Goal: Information Seeking & Learning: Check status

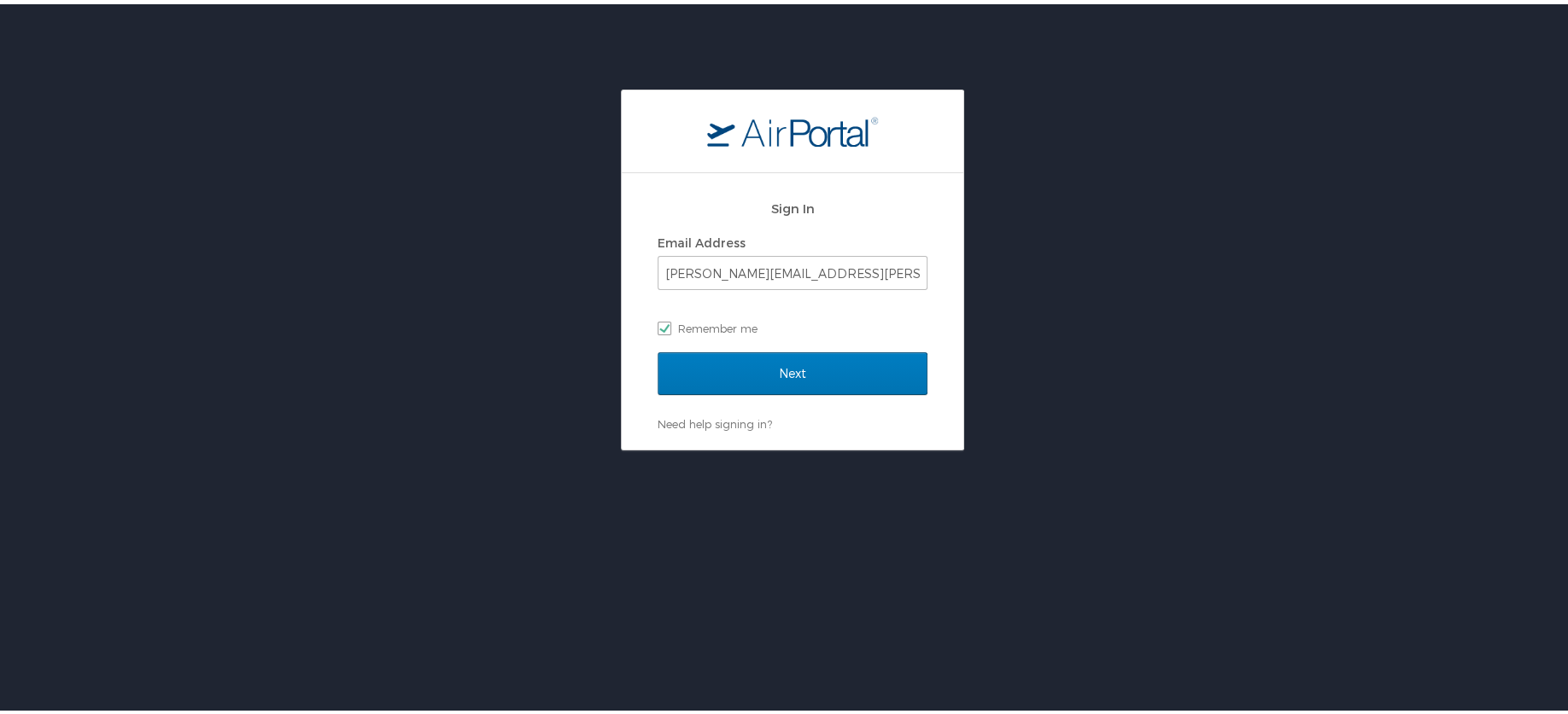
click at [730, 346] on div "Sign In Email Address [PERSON_NAME][EMAIL_ADDRESS][PERSON_NAME][DOMAIN_NAME] Re…" at bounding box center [793, 268] width 270 height 164
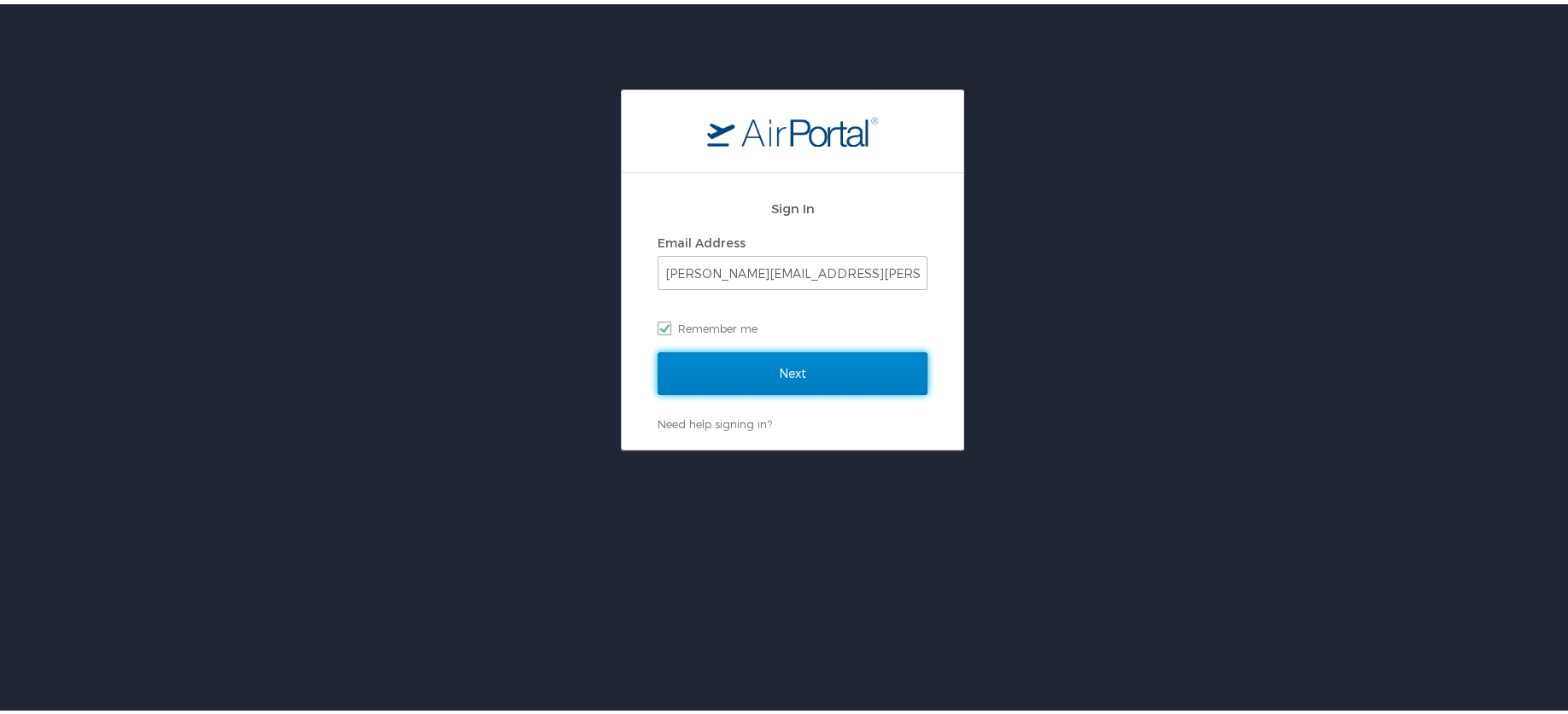
click at [733, 362] on input "Next" at bounding box center [793, 369] width 270 height 42
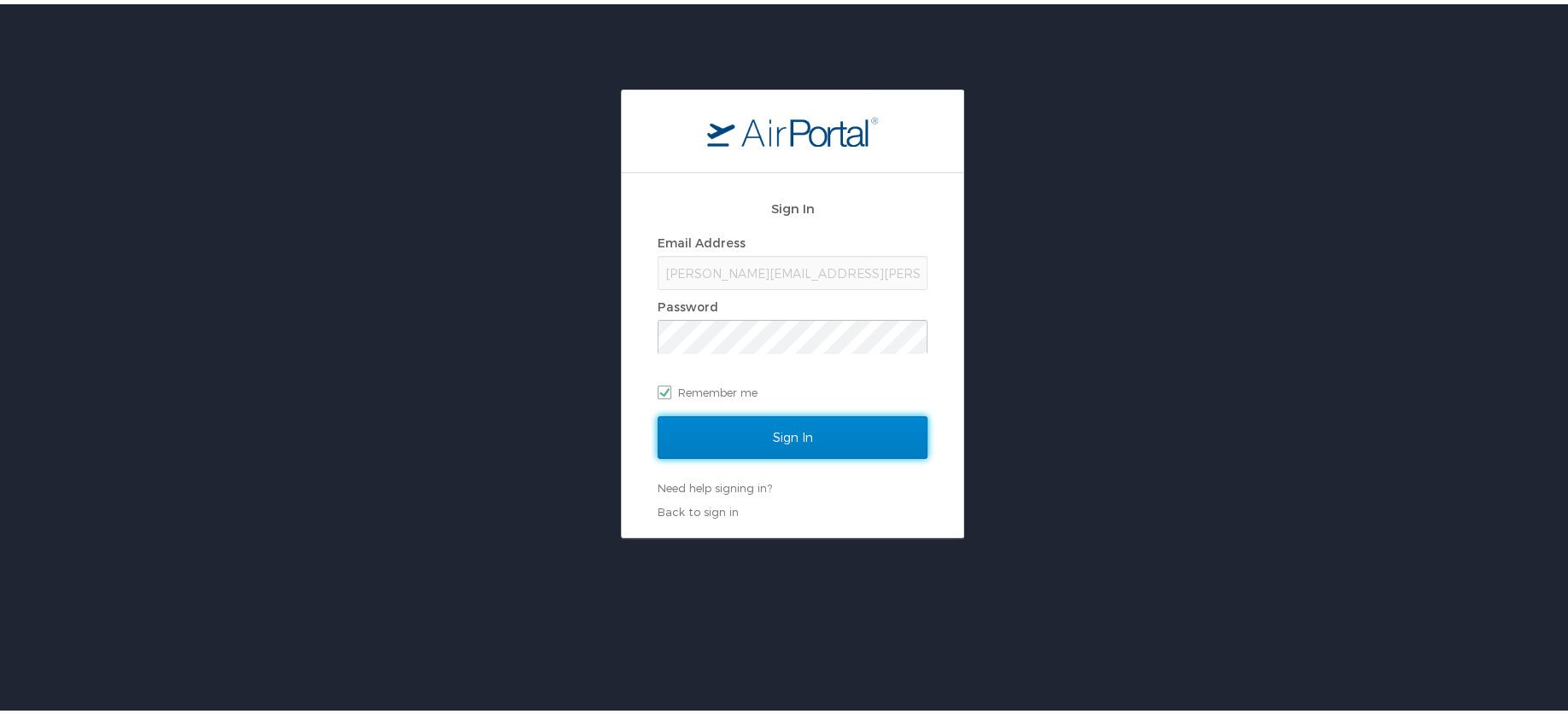
click at [808, 434] on input "Sign In" at bounding box center [793, 433] width 270 height 42
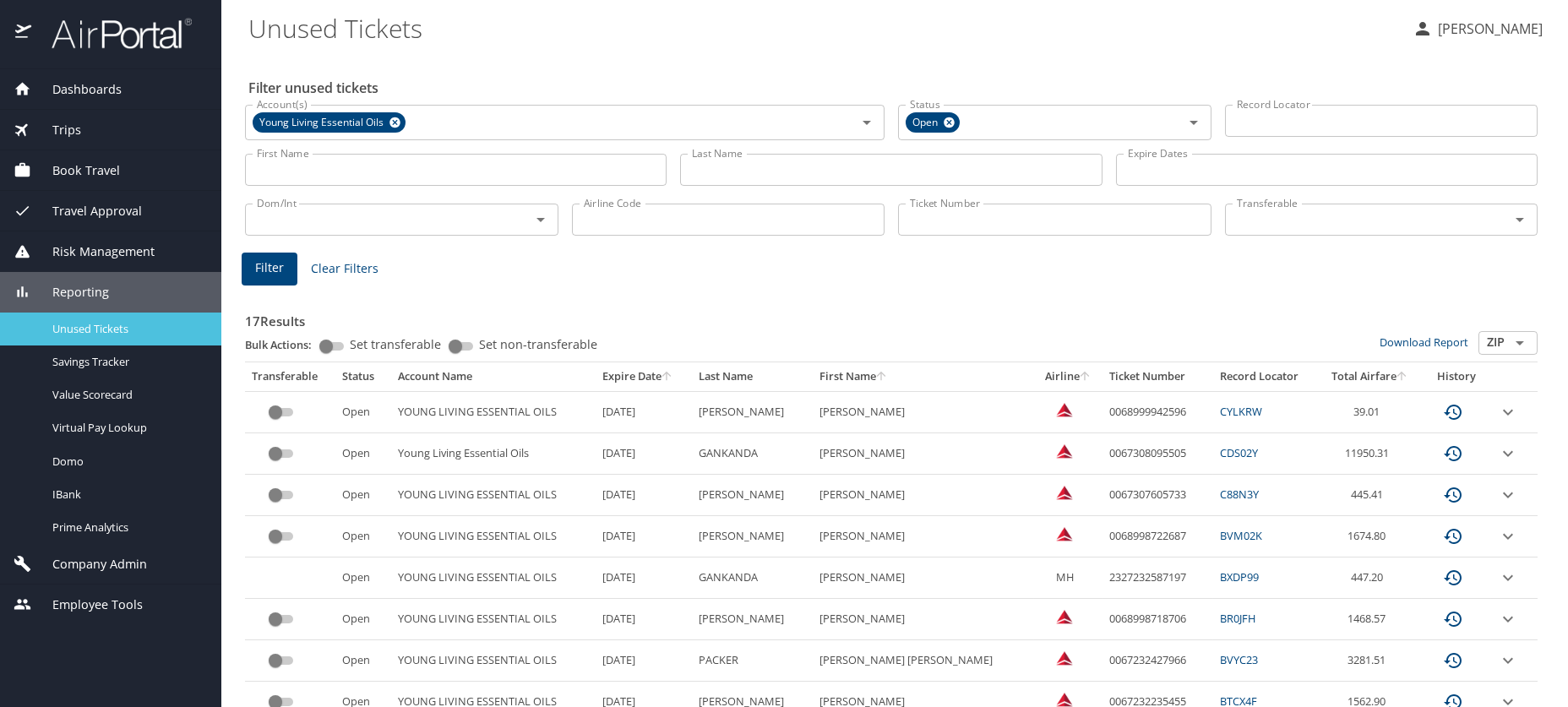
click at [84, 325] on span "Unused Tickets" at bounding box center [126, 329] width 149 height 16
click at [394, 126] on icon at bounding box center [395, 123] width 11 height 11
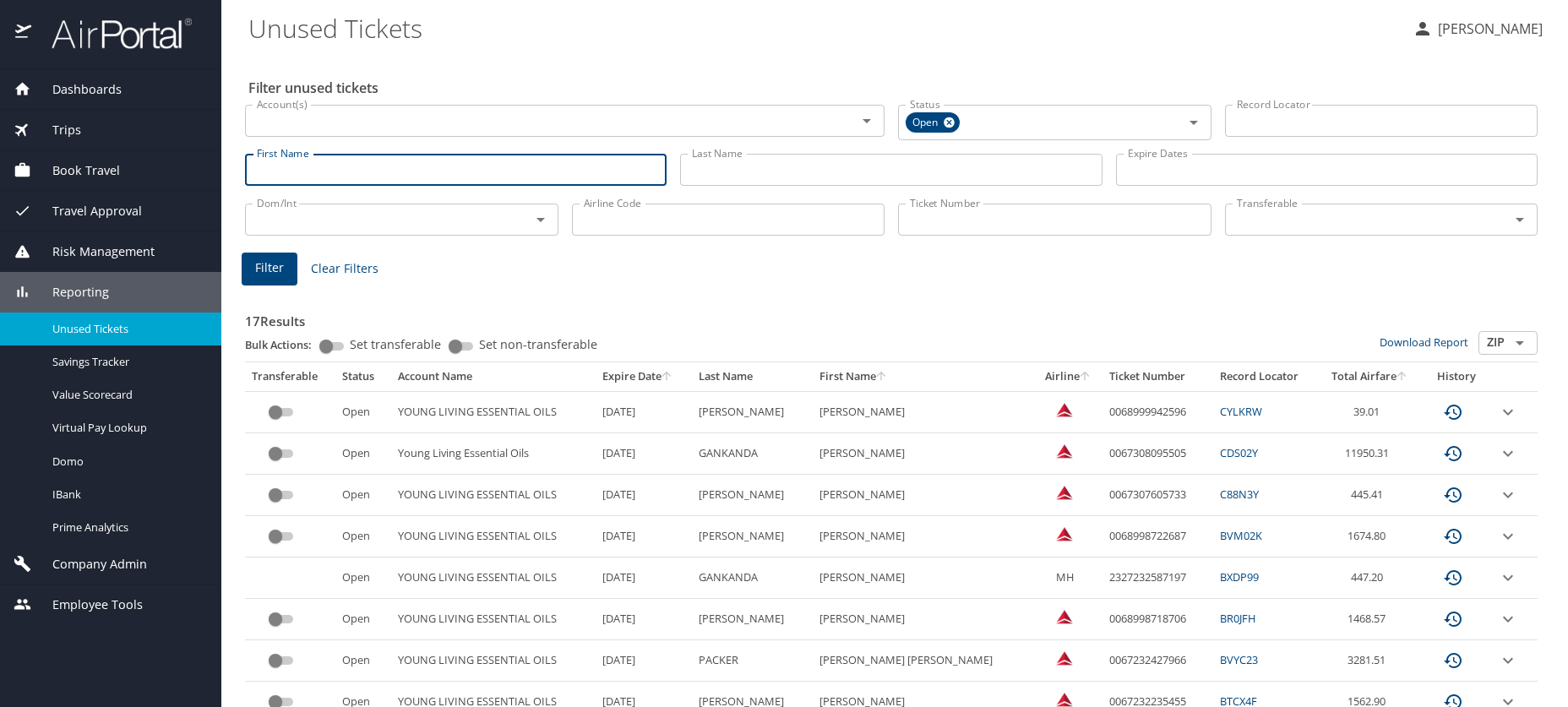
click at [376, 176] on input "First Name" at bounding box center [456, 170] width 422 height 32
type input "john denman"
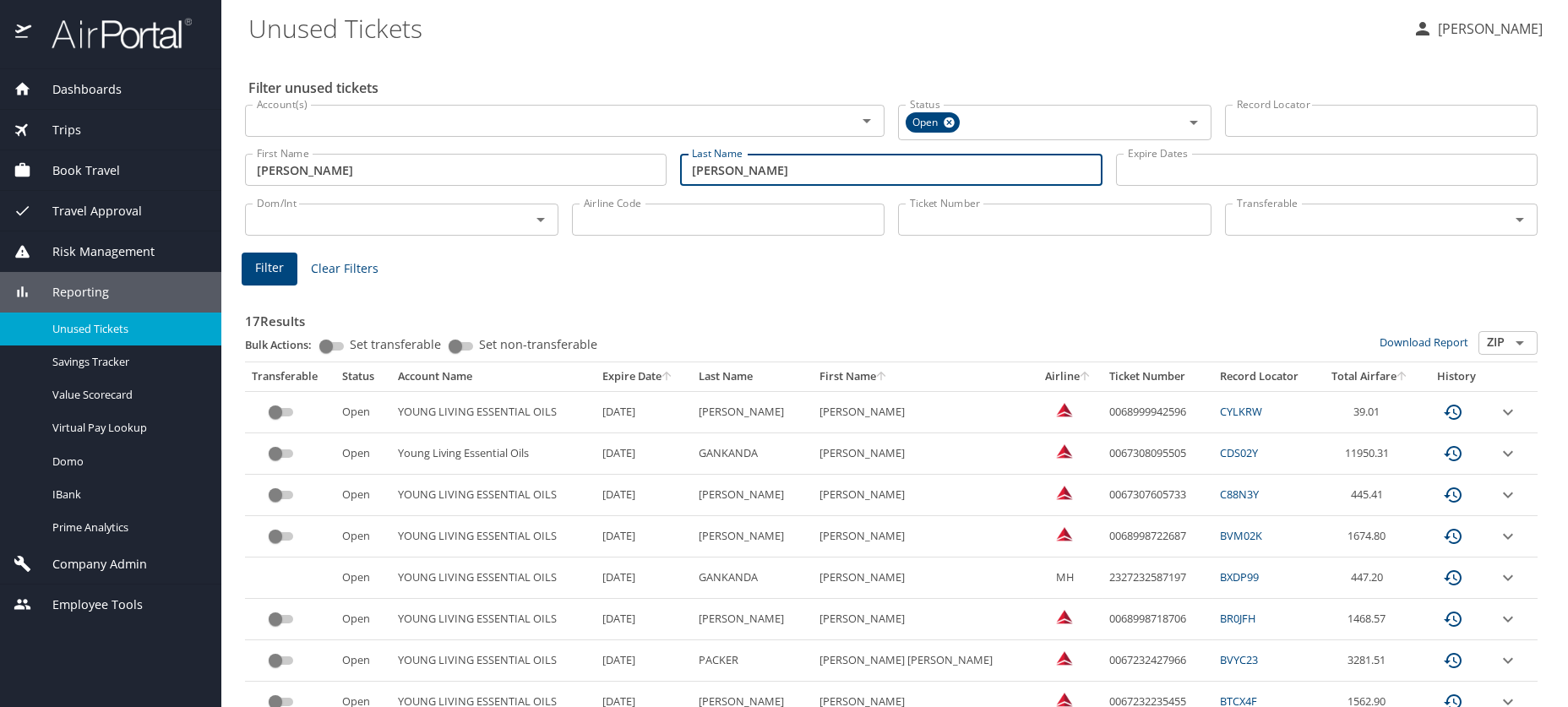
type input "wilcox"
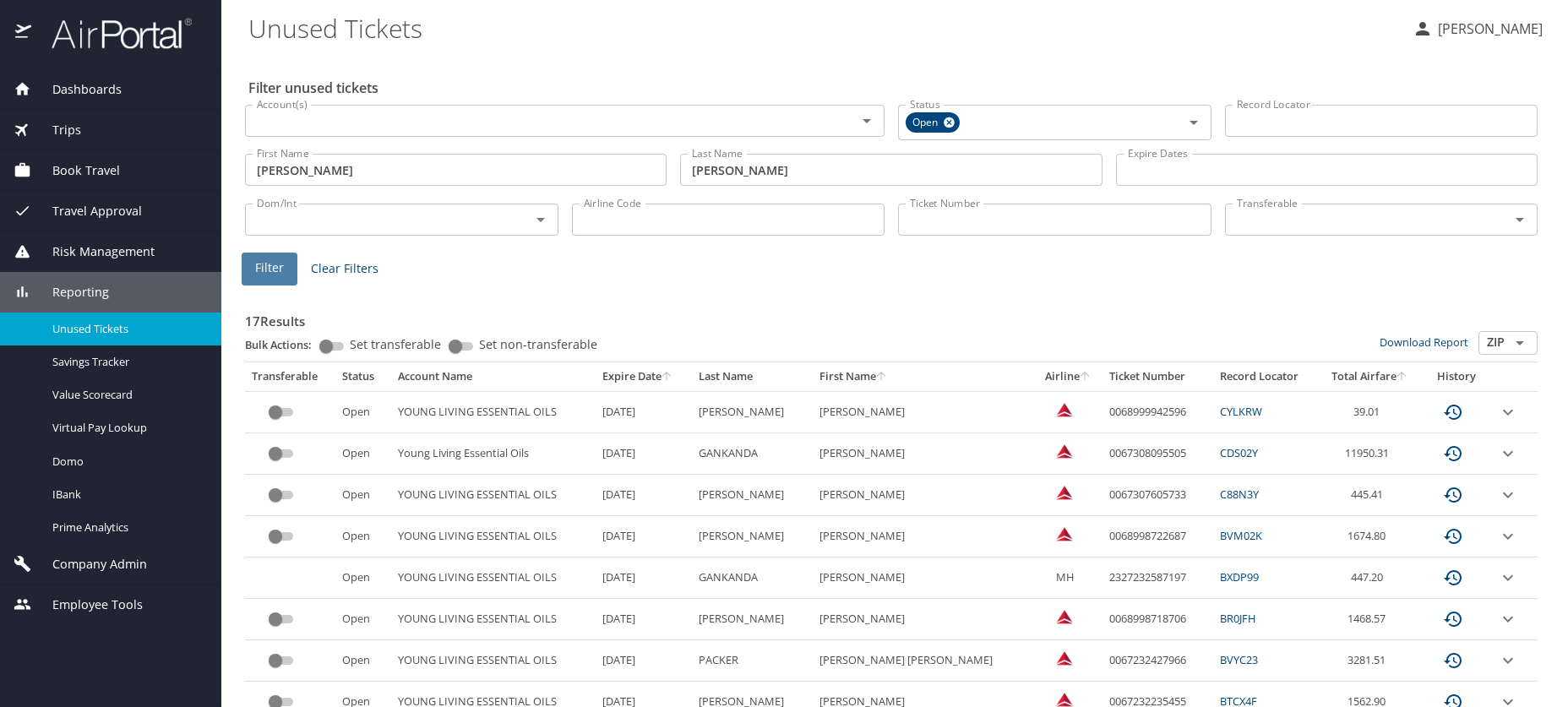
click at [263, 272] on span "Filter" at bounding box center [270, 268] width 28 height 21
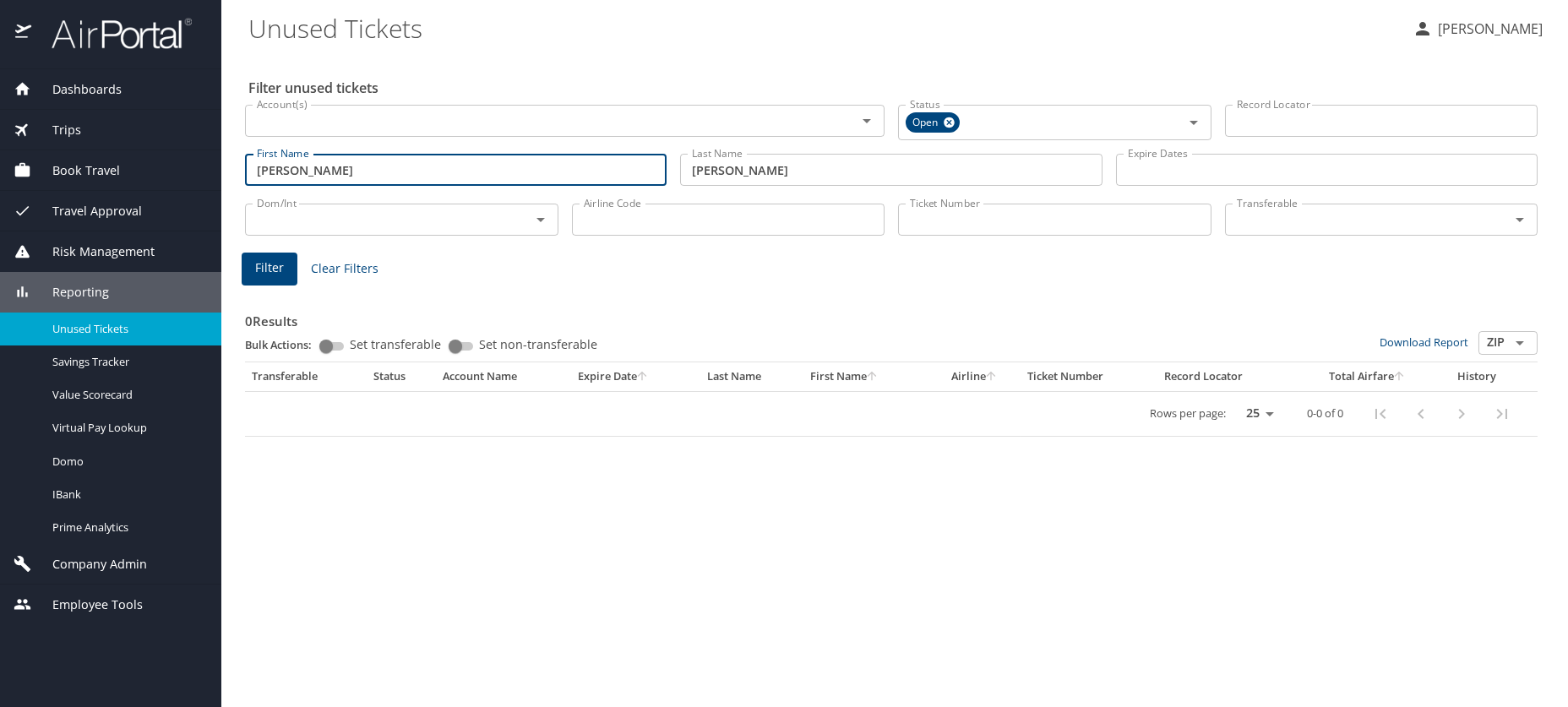
drag, startPoint x: 359, startPoint y: 168, endPoint x: 257, endPoint y: 171, distance: 102.0
click at [257, 171] on input "john denman" at bounding box center [456, 170] width 422 height 32
type input "alan"
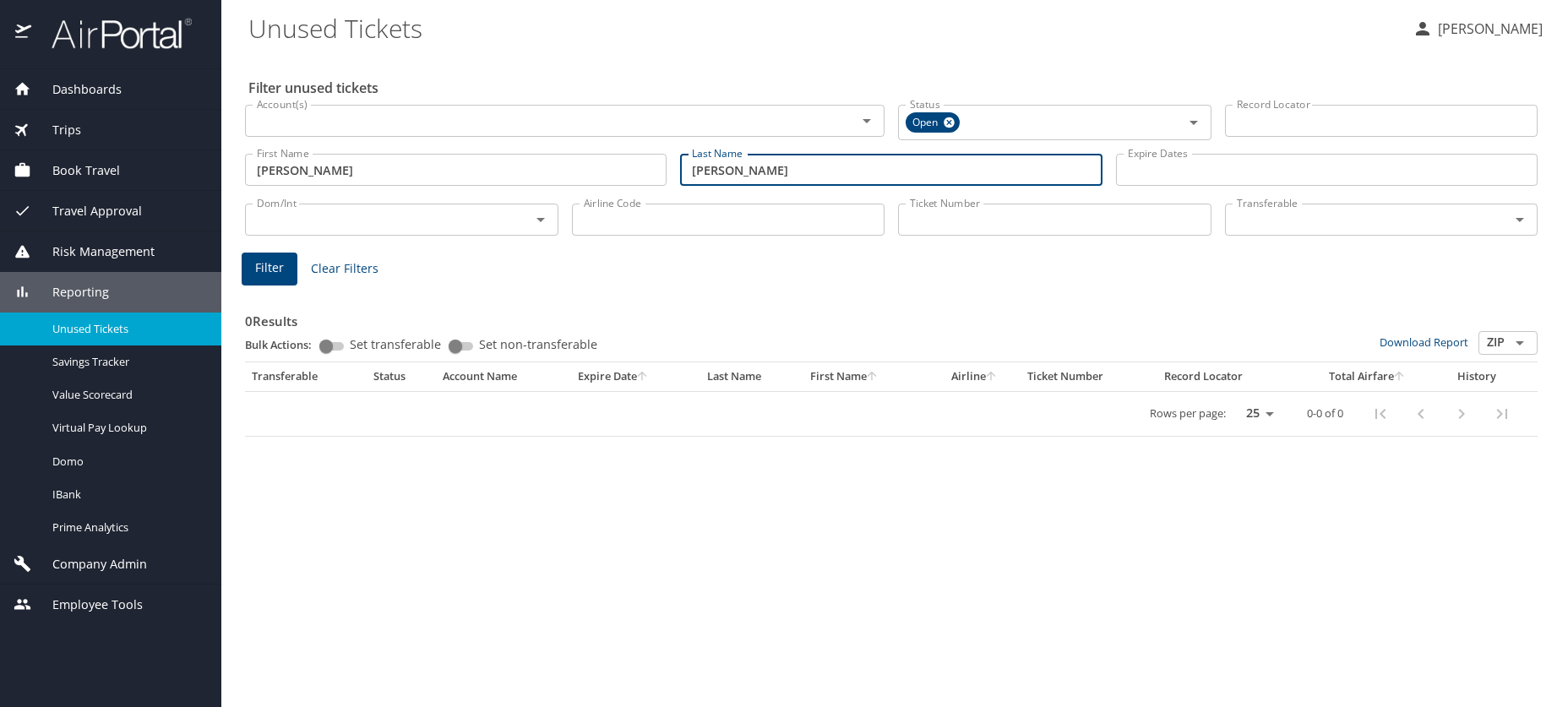
type input "moman"
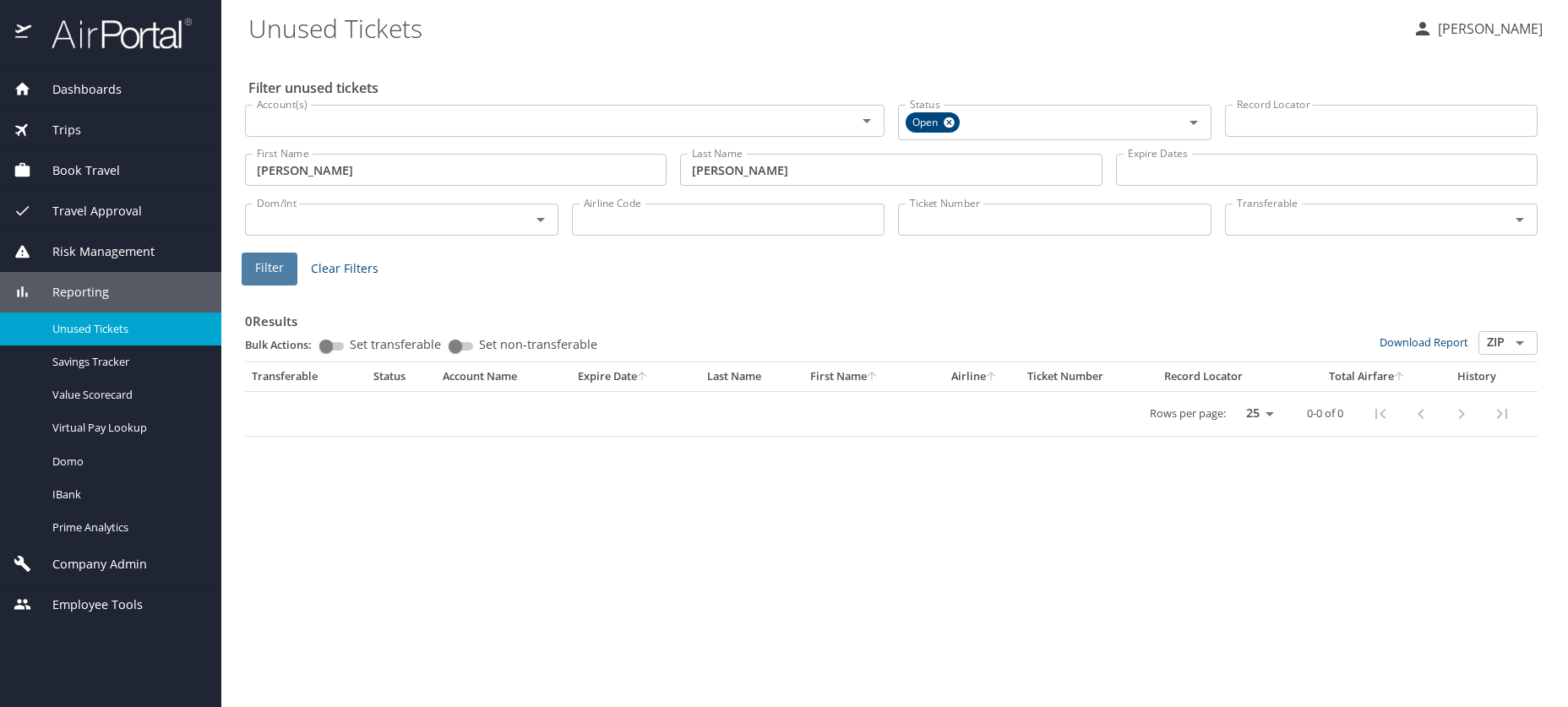
click at [258, 274] on span "Filter" at bounding box center [270, 268] width 28 height 21
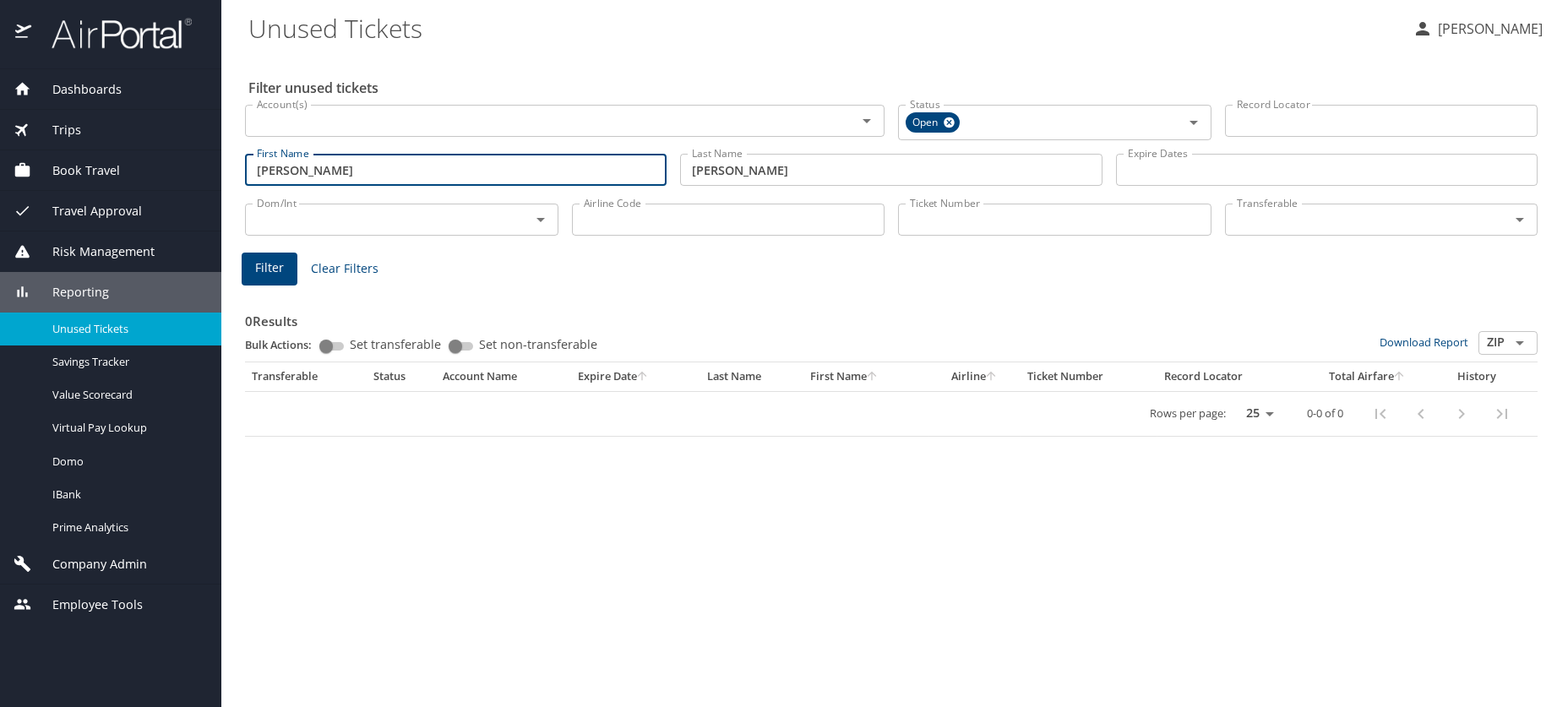
click at [324, 172] on input "alan" at bounding box center [456, 170] width 422 height 32
type input "alan wade"
click at [280, 279] on button "Filter" at bounding box center [269, 269] width 56 height 33
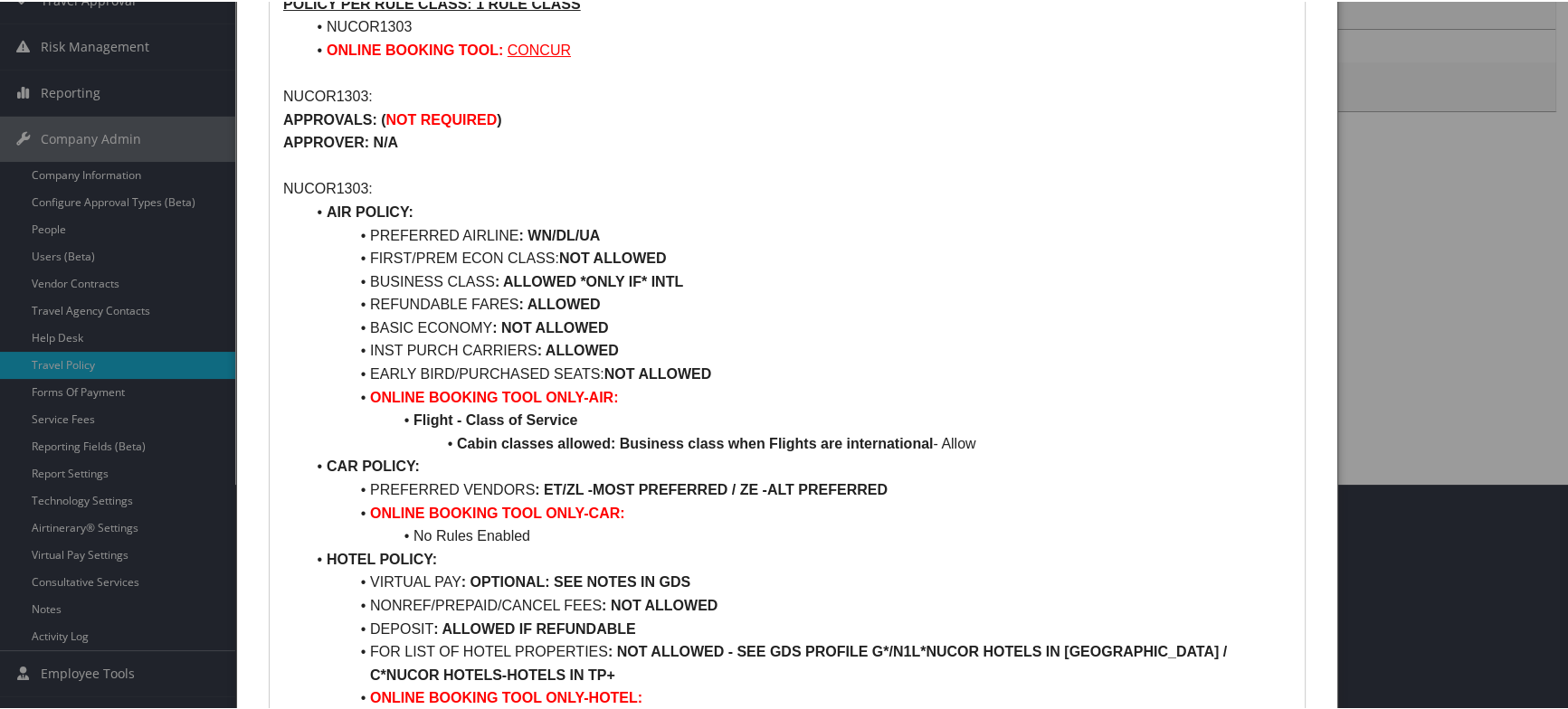
scroll to position [339, 0]
